Goal: Task Accomplishment & Management: Use online tool/utility

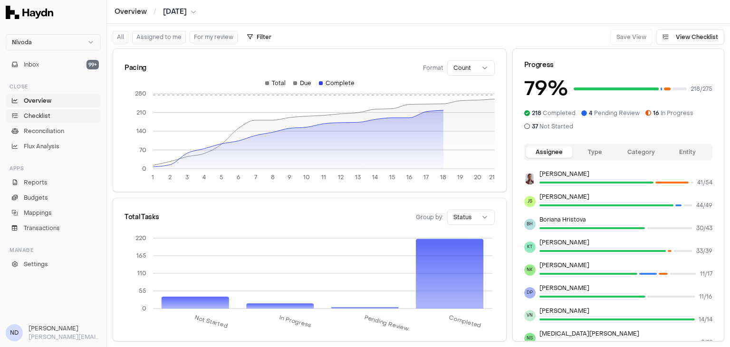
click at [45, 114] on span "Checklist" at bounding box center [37, 116] width 27 height 9
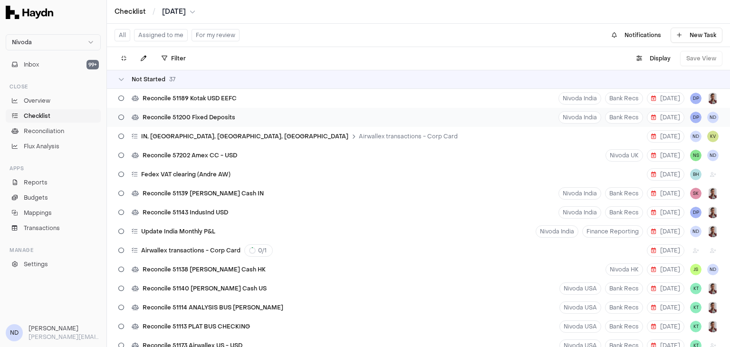
click at [175, 112] on div "Reconcile 51200 Fixed Deposits" at bounding box center [176, 117] width 124 height 18
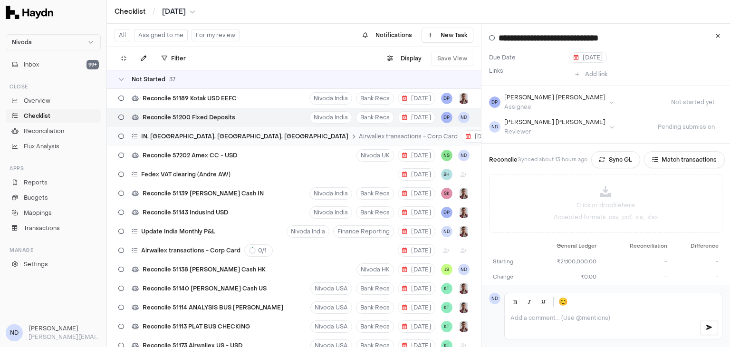
click at [175, 143] on div "IN, [GEOGRAPHIC_DATA], [GEOGRAPHIC_DATA], AUS Airwallex transactions - Corp Card" at bounding box center [287, 136] width 347 height 18
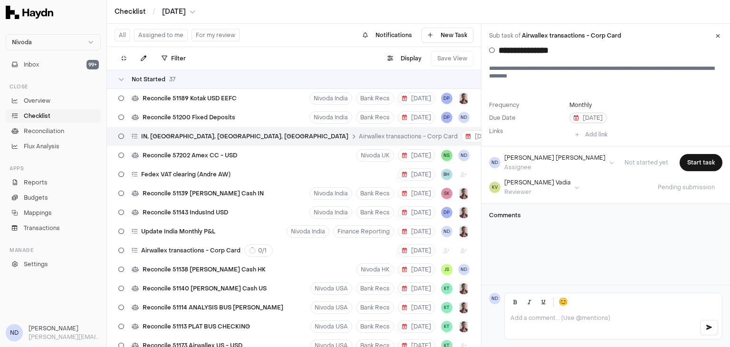
click at [589, 116] on span "[DATE]" at bounding box center [587, 118] width 29 height 8
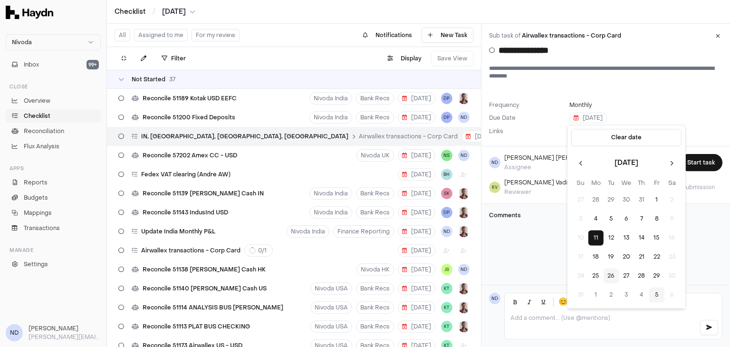
click at [657, 293] on button "5" at bounding box center [656, 294] width 15 height 15
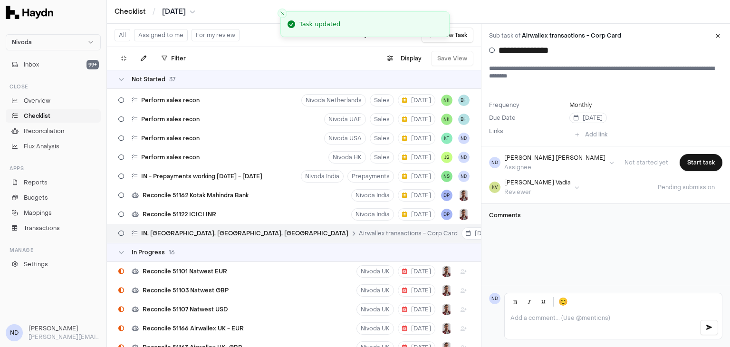
click at [531, 321] on p at bounding box center [600, 318] width 181 height 8
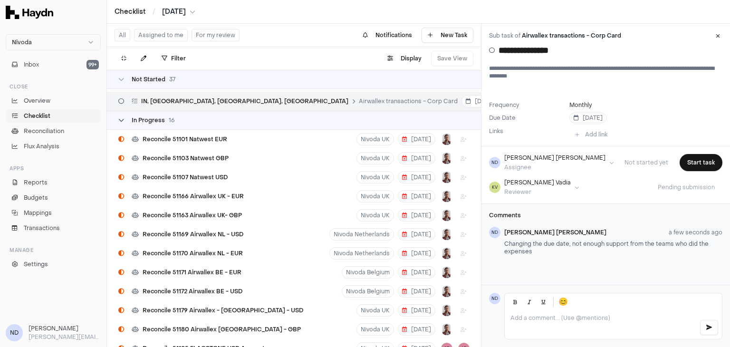
scroll to position [673, 0]
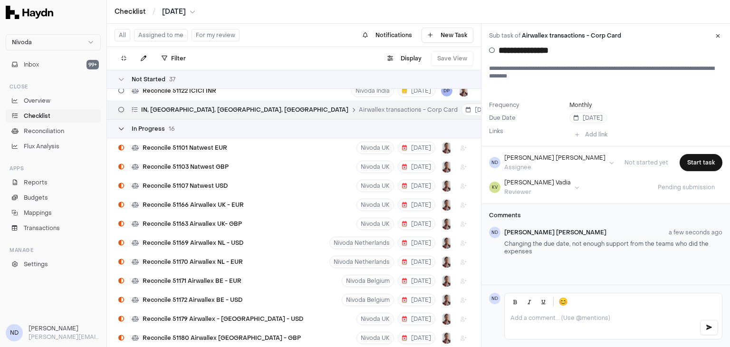
click at [120, 130] on icon at bounding box center [121, 129] width 6 height 6
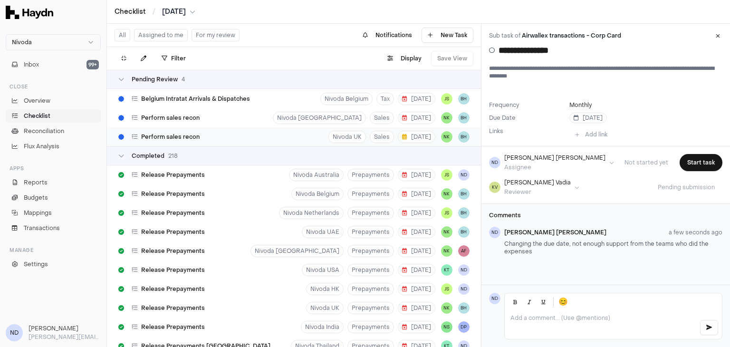
scroll to position [760, 0]
click at [120, 158] on div "Completed 218" at bounding box center [147, 156] width 59 height 8
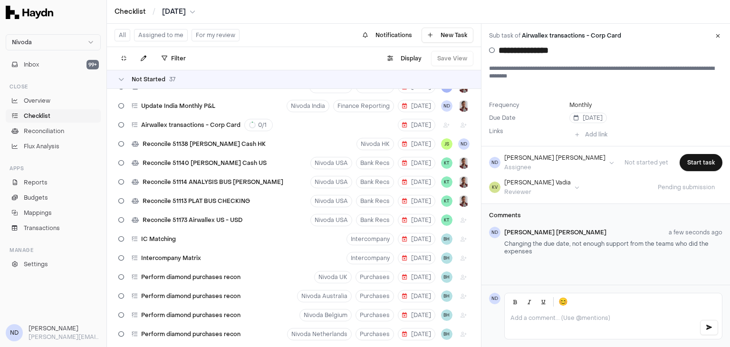
scroll to position [0, 0]
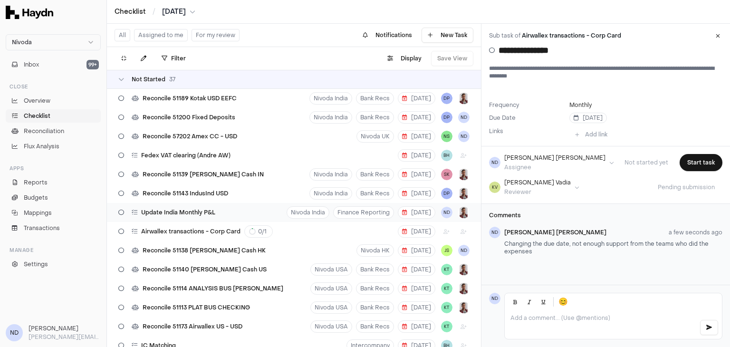
click at [219, 211] on div "Update India Monthly P&L Nivoda India Finance Reporting [DATE] ND" at bounding box center [294, 212] width 374 height 19
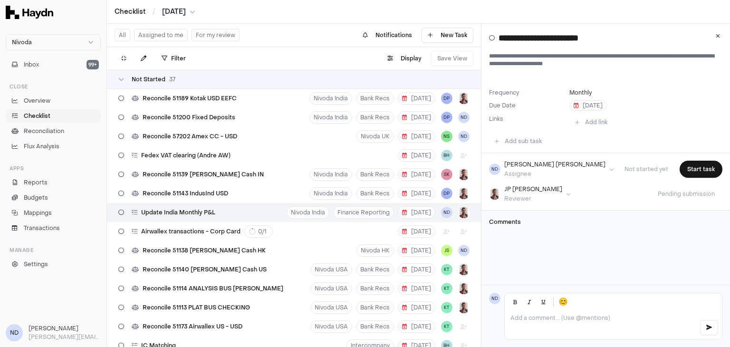
click at [546, 316] on p at bounding box center [600, 318] width 181 height 8
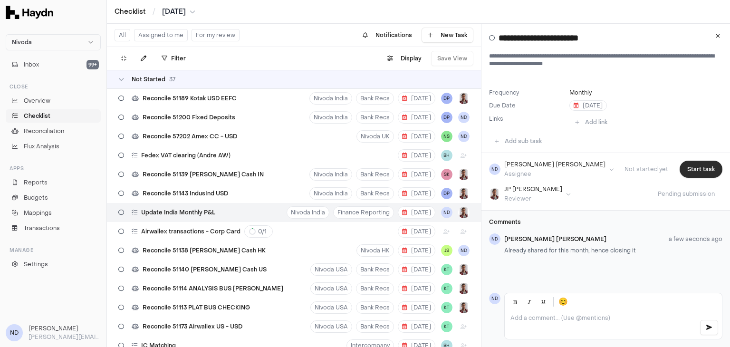
click at [679, 164] on button "Start task" at bounding box center [700, 169] width 43 height 17
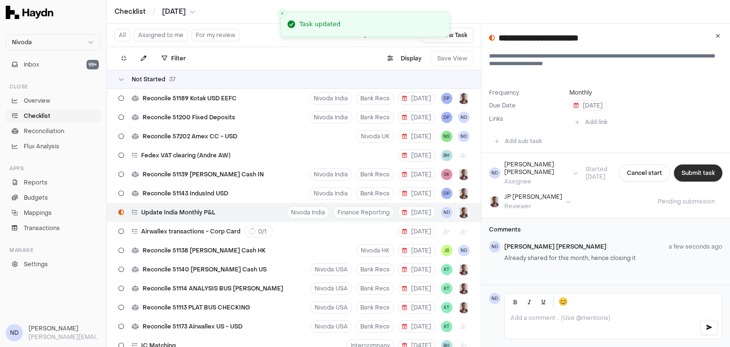
click at [679, 167] on button "Submit task" at bounding box center [698, 172] width 48 height 17
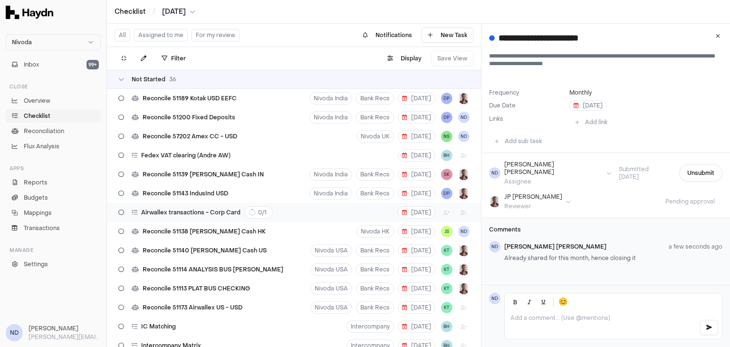
click at [188, 219] on div "Airwallex transactions - Corp Card 0 / 1" at bounding box center [195, 212] width 162 height 18
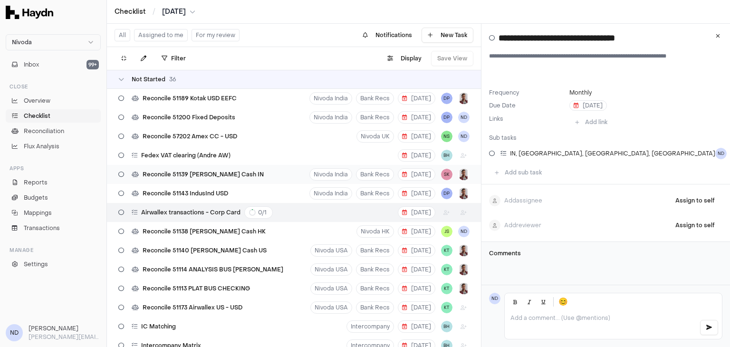
click at [218, 175] on span "Reconcile 51139 [PERSON_NAME] Cash IN" at bounding box center [203, 175] width 121 height 8
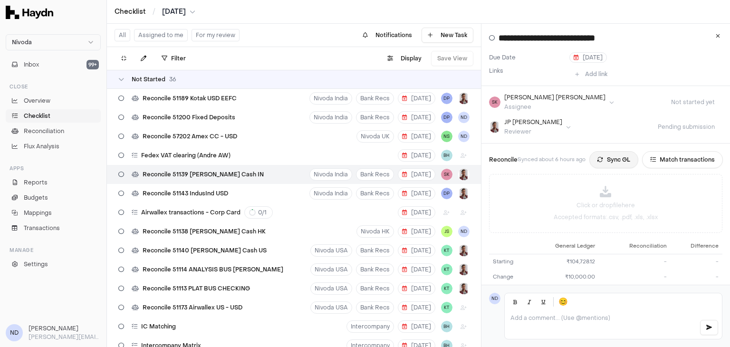
click at [617, 160] on button "Sync GL" at bounding box center [613, 159] width 49 height 17
click at [184, 197] on span "Reconcile 51143 IndusInd USD" at bounding box center [186, 194] width 86 height 8
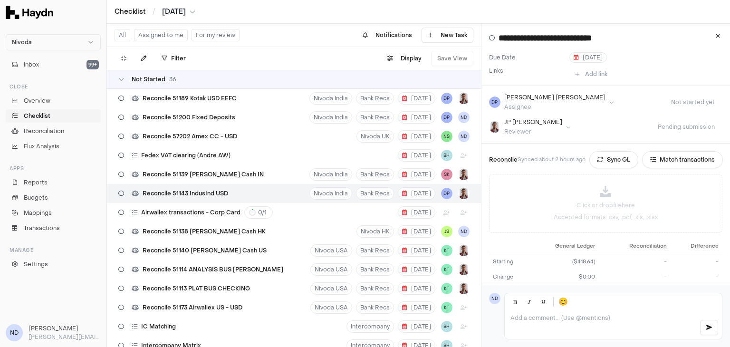
click at [158, 32] on button "Assigned to me" at bounding box center [161, 35] width 54 height 12
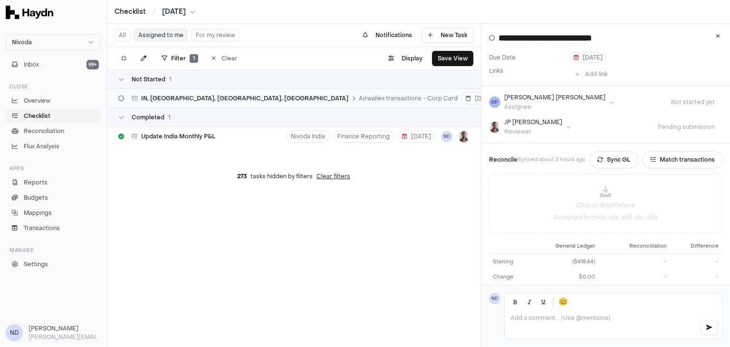
click at [251, 105] on div "IN, [GEOGRAPHIC_DATA], [GEOGRAPHIC_DATA], AUS Airwallex transactions - Corp Card" at bounding box center [287, 98] width 347 height 18
type input "**********"
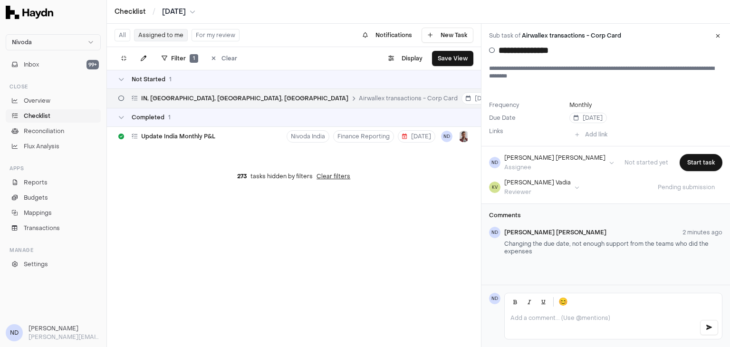
click at [208, 38] on button "For my review" at bounding box center [215, 35] width 48 height 12
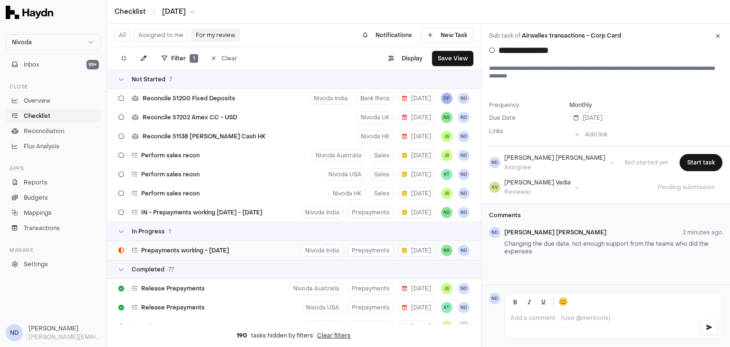
click at [194, 251] on span "Prepayments working - [DATE]" at bounding box center [185, 251] width 88 height 8
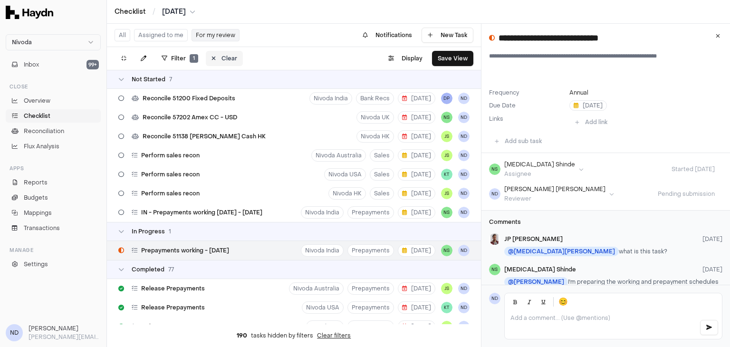
click at [217, 61] on button "Clear" at bounding box center [224, 58] width 37 height 15
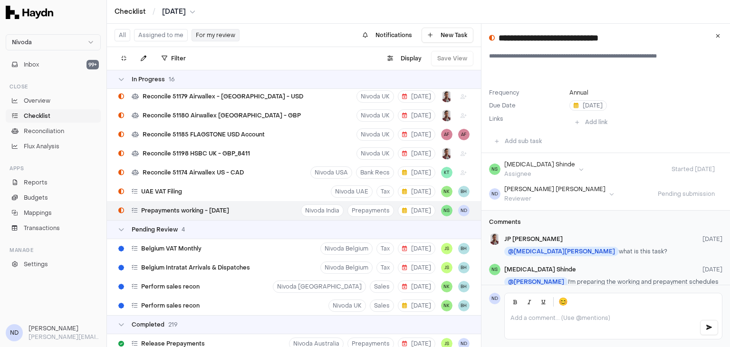
scroll to position [882, 0]
